Goal: Check status: Check status

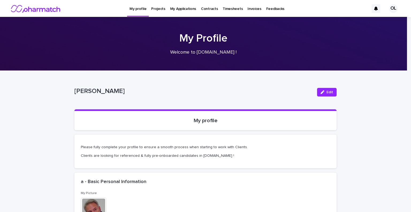
click at [154, 7] on p "Projects" at bounding box center [158, 5] width 14 height 11
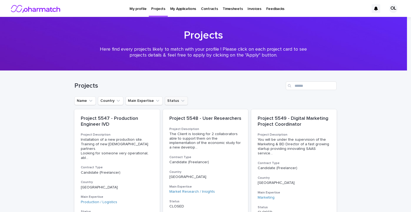
click at [168, 102] on button "Status" at bounding box center [176, 100] width 23 height 9
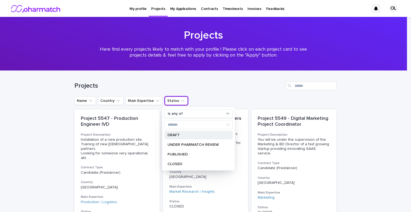
click at [171, 135] on p "DRAFT" at bounding box center [195, 135] width 57 height 4
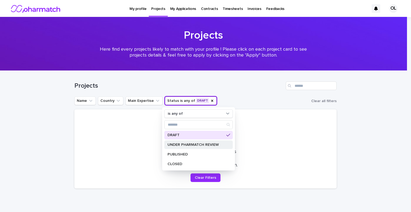
click at [174, 142] on div "UNDER PHARMATCH REVIEW" at bounding box center [198, 144] width 68 height 9
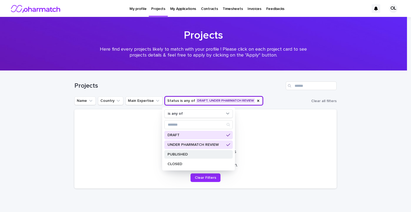
click at [181, 151] on div "PUBLISHED" at bounding box center [198, 154] width 68 height 9
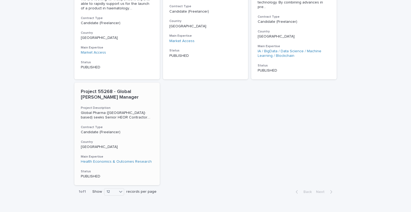
scroll to position [291, 0]
